Goal: Task Accomplishment & Management: Manage account settings

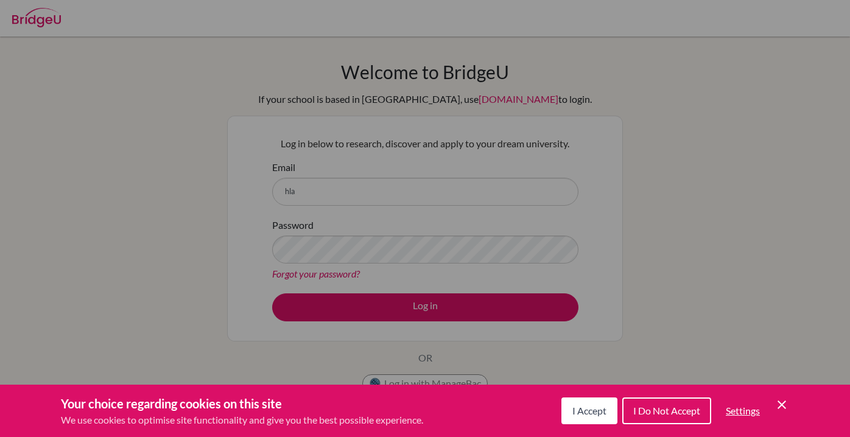
click at [779, 405] on icon "Cookie Control Close Icon" at bounding box center [781, 405] width 15 height 15
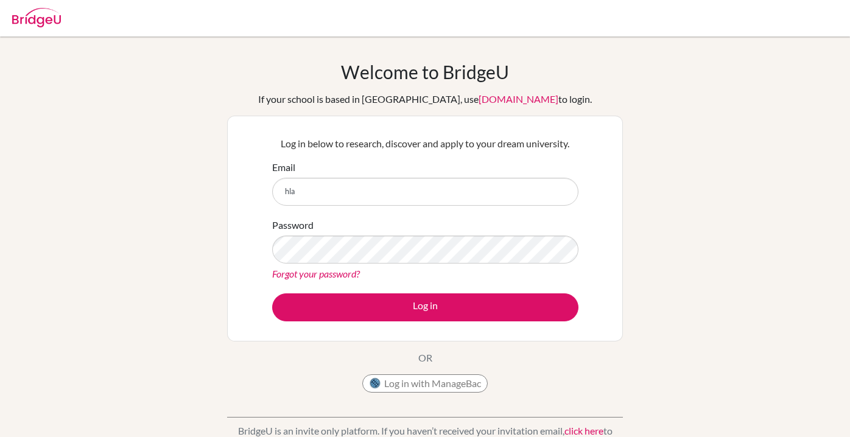
click at [476, 391] on button "Log in with ManageBac" at bounding box center [424, 383] width 125 height 18
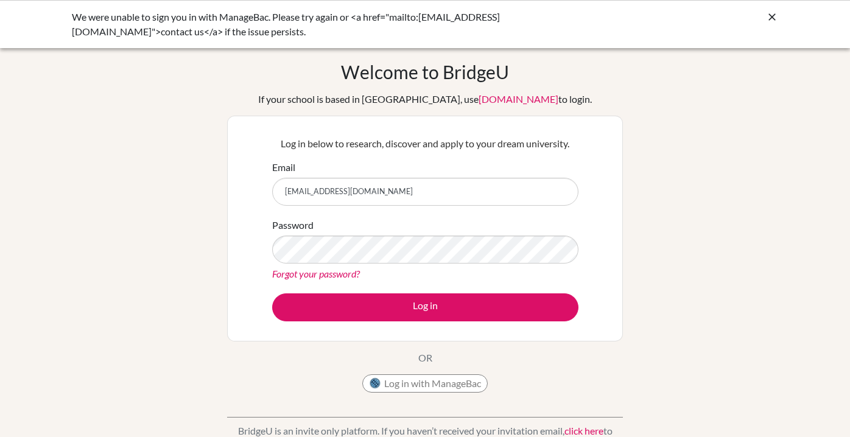
type input "[EMAIL_ADDRESS][DOMAIN_NAME]"
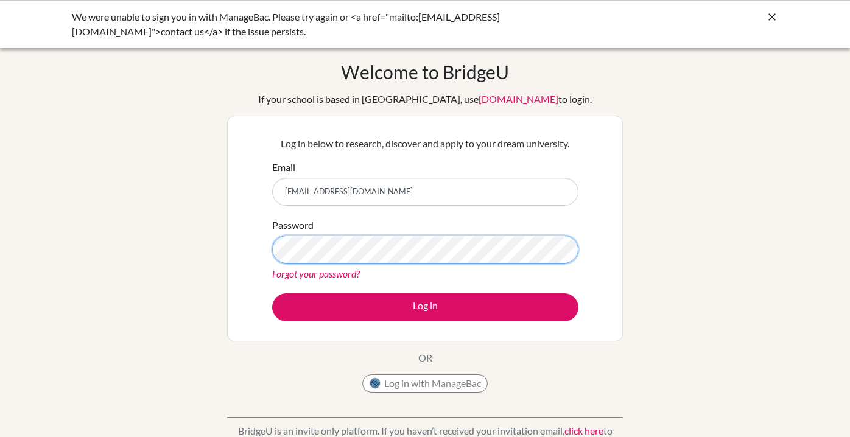
click at [425, 307] on button "Log in" at bounding box center [425, 307] width 306 height 28
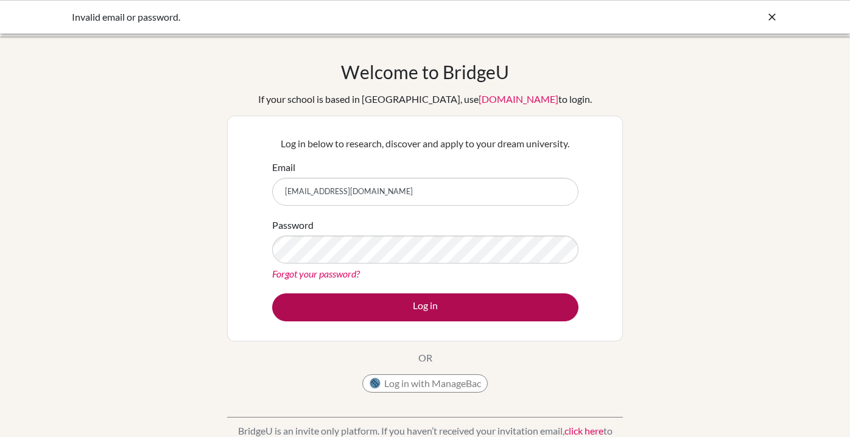
click at [390, 301] on button "Log in" at bounding box center [425, 307] width 306 height 28
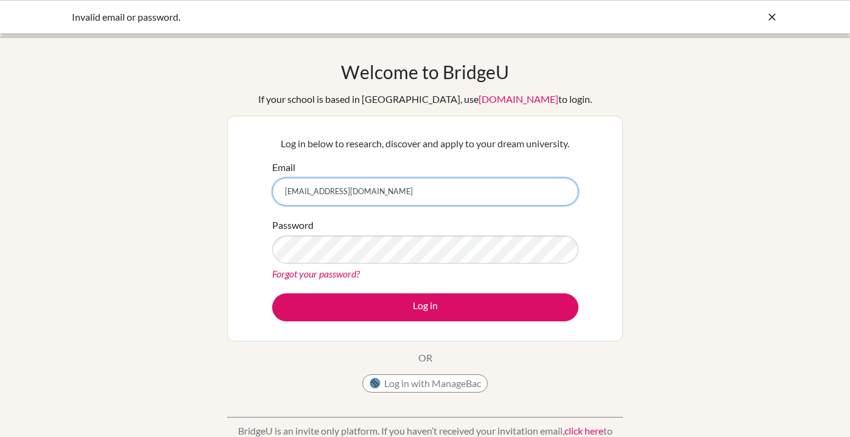
click at [380, 191] on input "[EMAIL_ADDRESS][DOMAIN_NAME]" at bounding box center [425, 192] width 306 height 28
type input "horace.lai@ymail.com"
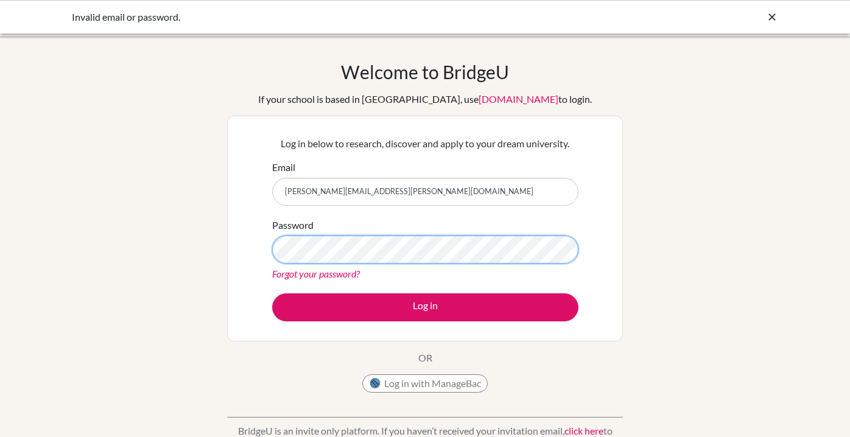
click at [425, 307] on button "Log in" at bounding box center [425, 307] width 306 height 28
